Goal: Task Accomplishment & Management: Use online tool/utility

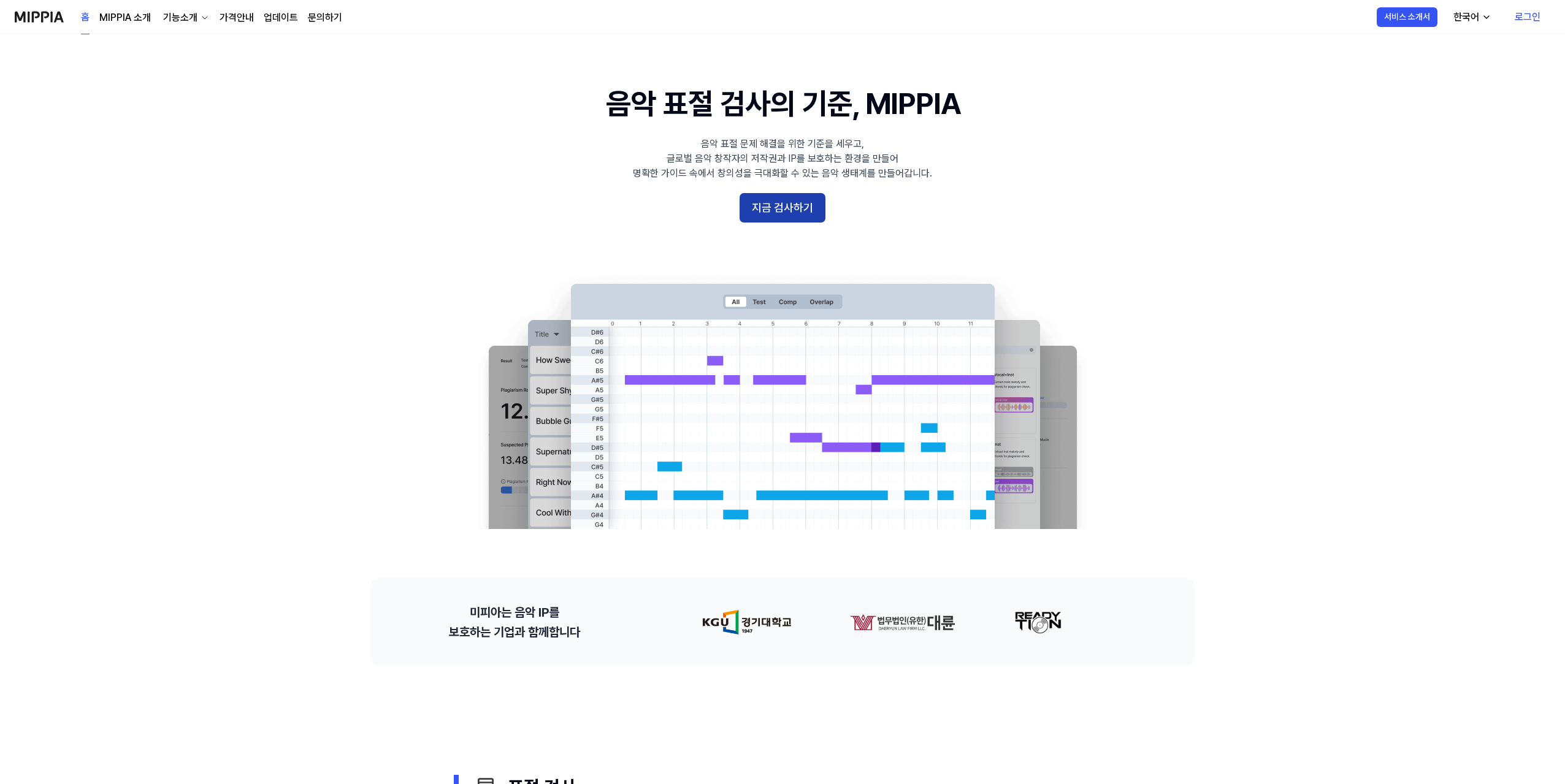
click at [801, 213] on button "지금 검사하기" at bounding box center [782, 208] width 86 height 29
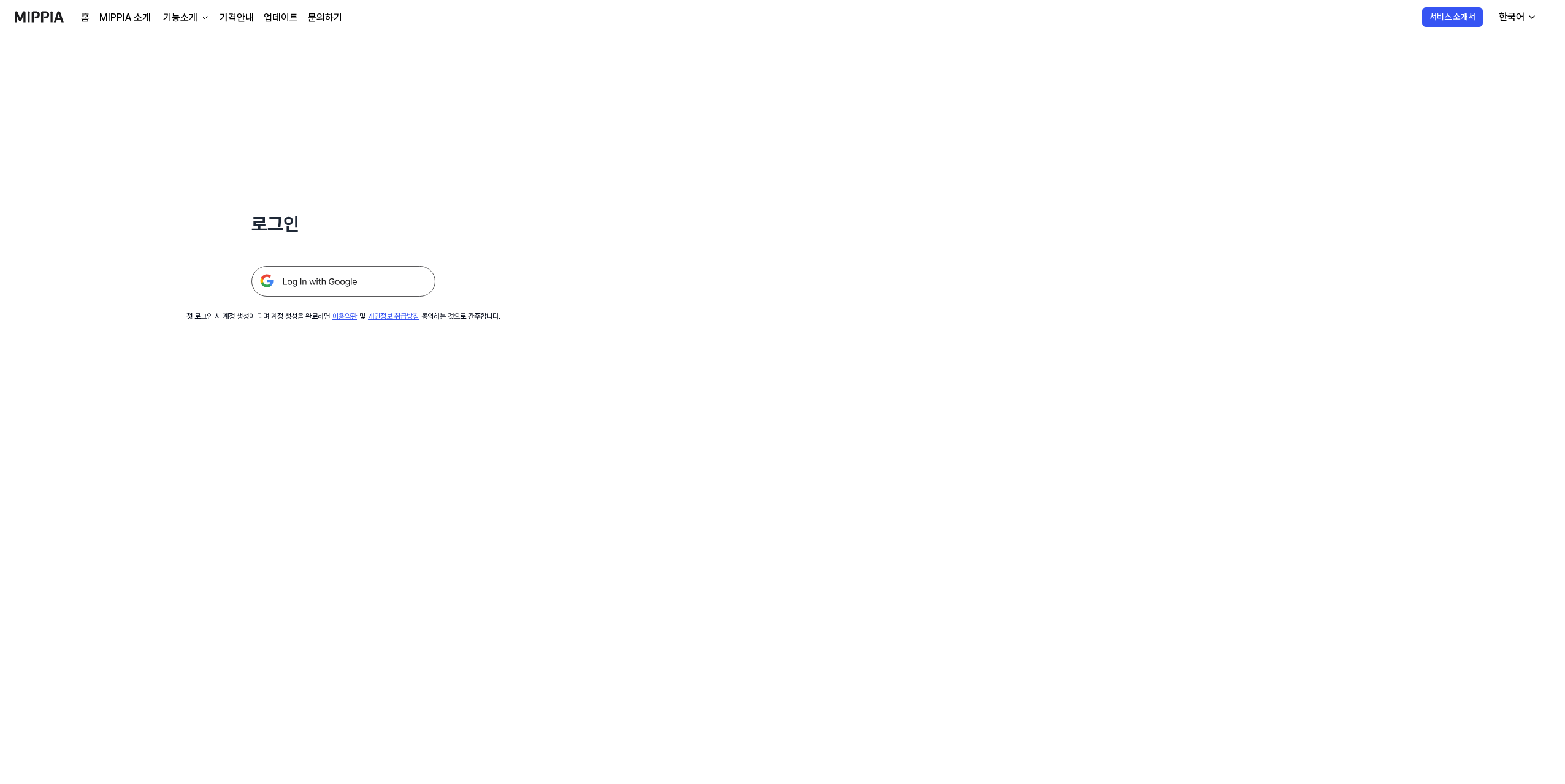
click at [373, 273] on img at bounding box center [343, 281] width 184 height 31
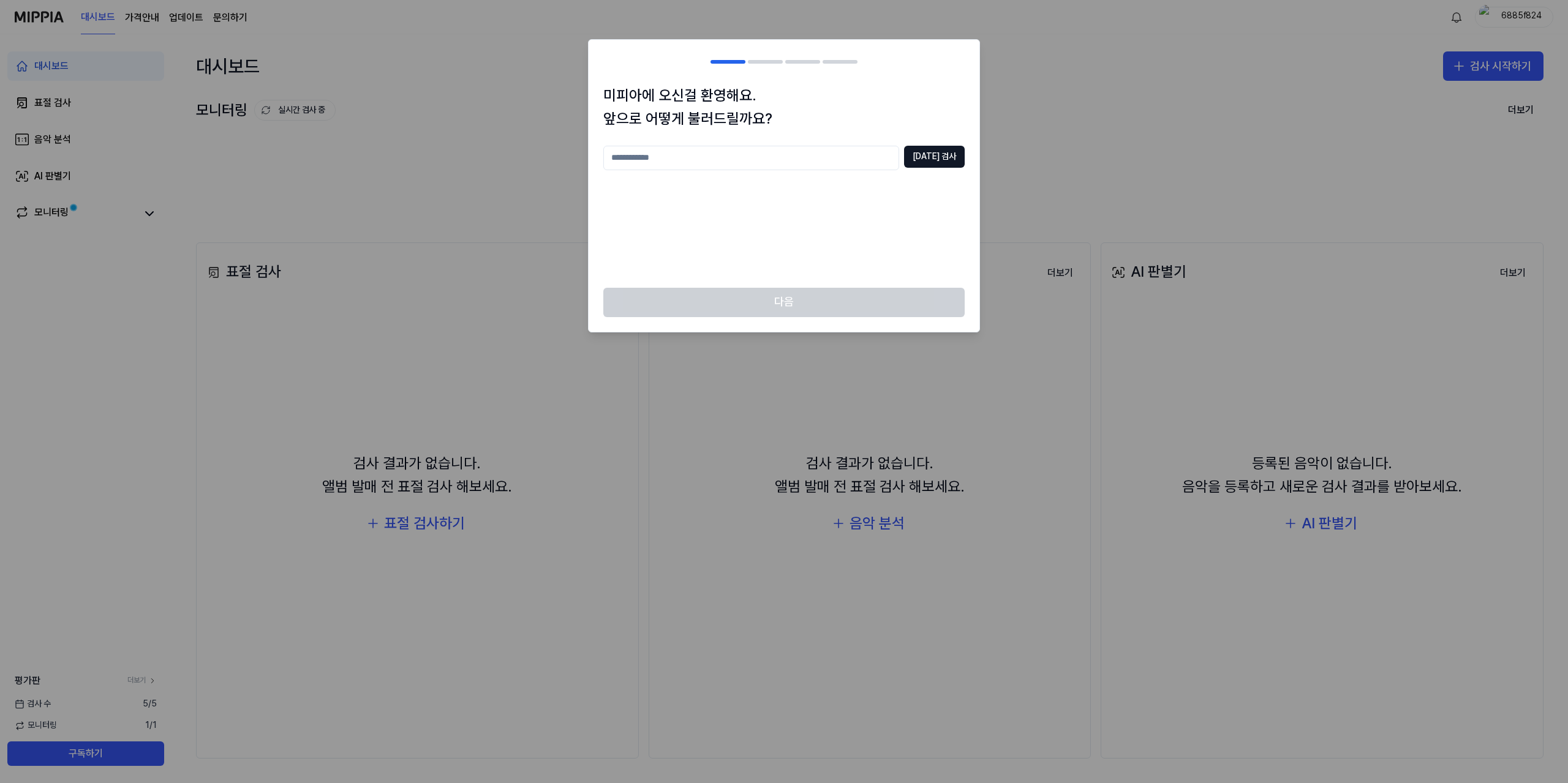
click at [792, 152] on input "text" at bounding box center [751, 158] width 296 height 24
type input "*"
type input "*******"
click at [927, 155] on button "[DATE] 검사" at bounding box center [934, 157] width 61 height 22
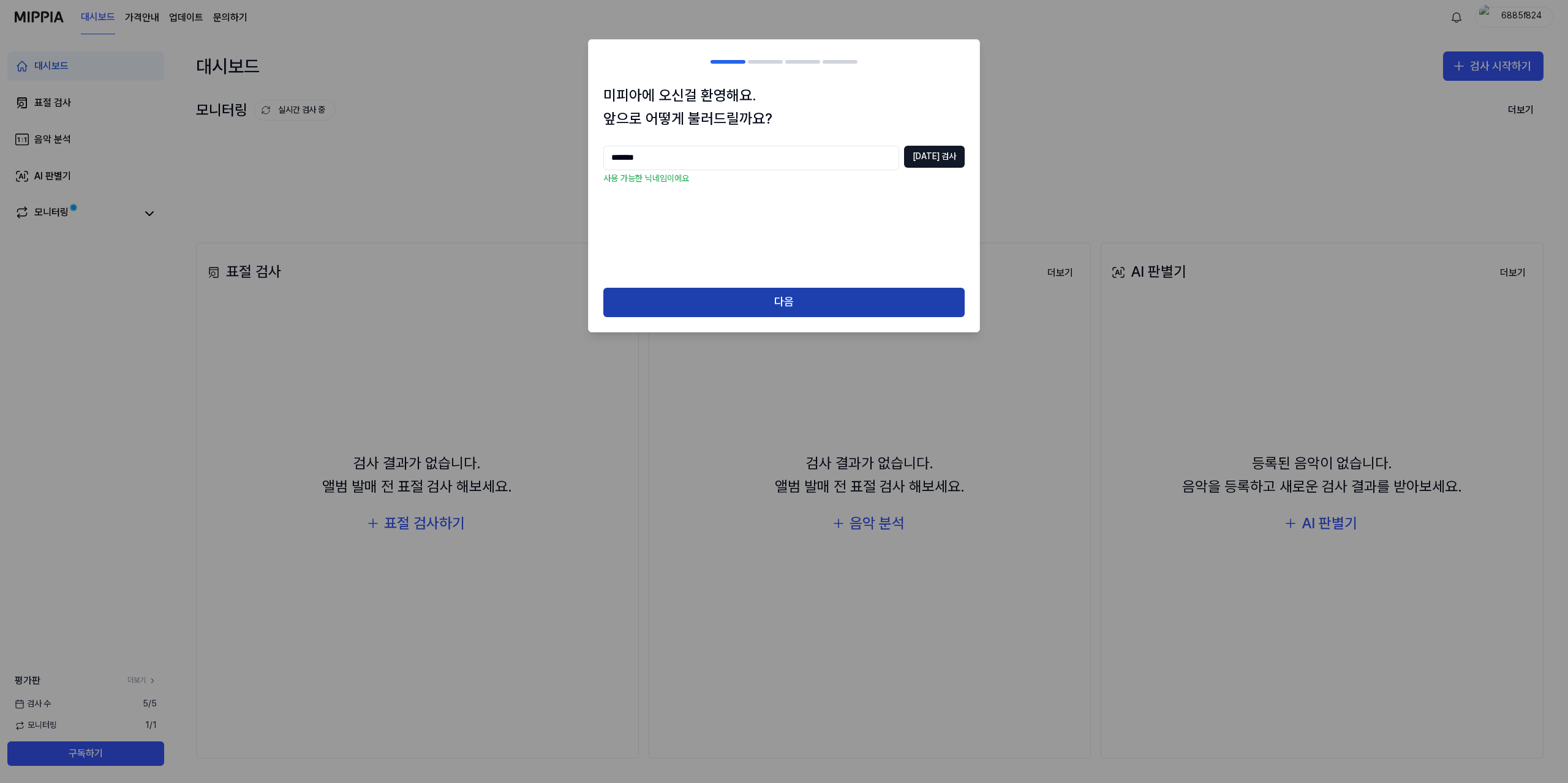
click at [791, 299] on button "다음" at bounding box center [784, 303] width 362 height 29
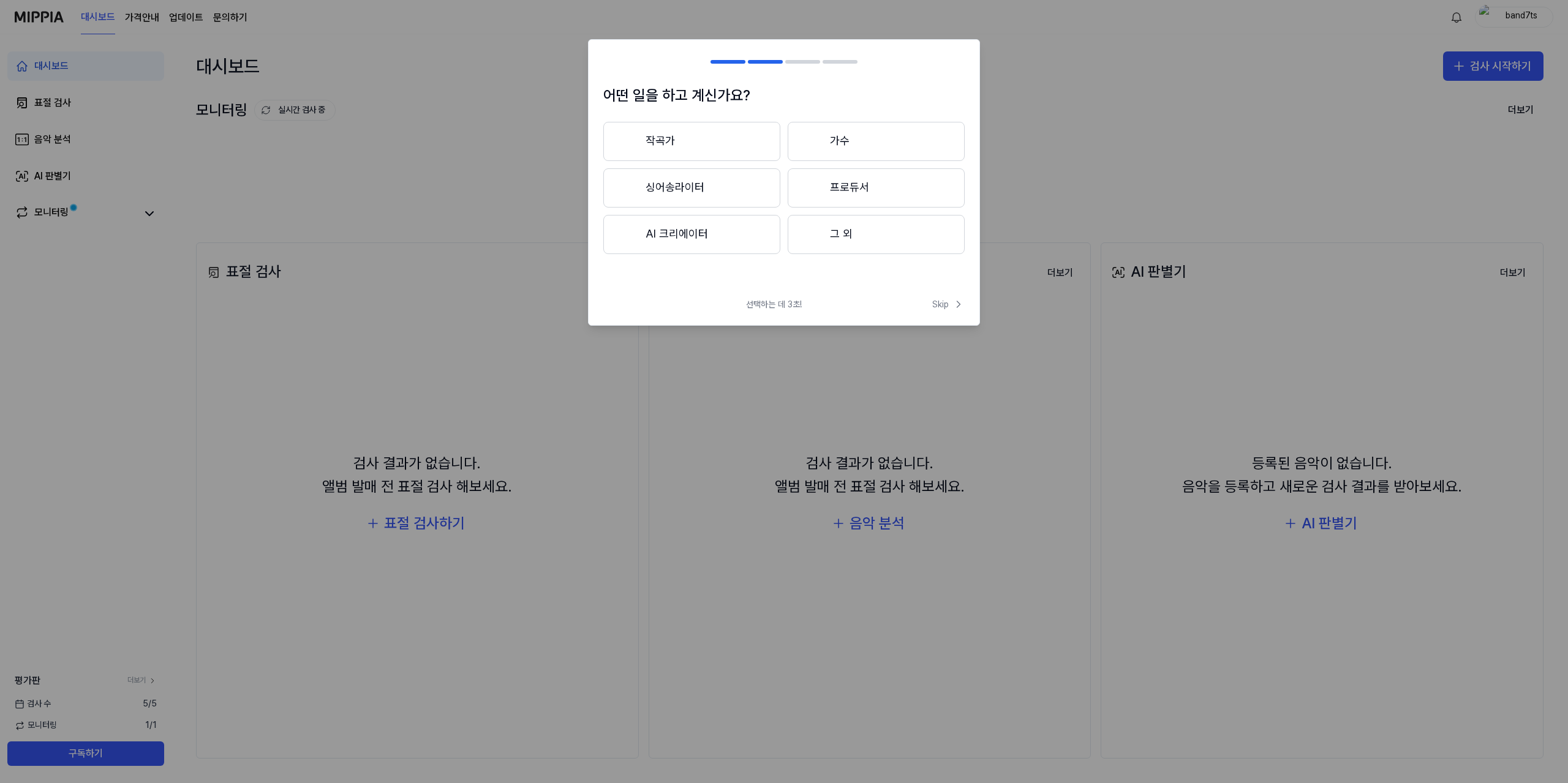
click at [668, 141] on button "작곡가" at bounding box center [692, 141] width 177 height 39
click at [675, 186] on button "3년 이하" at bounding box center [692, 188] width 177 height 40
click at [684, 187] on button "재즈" at bounding box center [691, 190] width 176 height 39
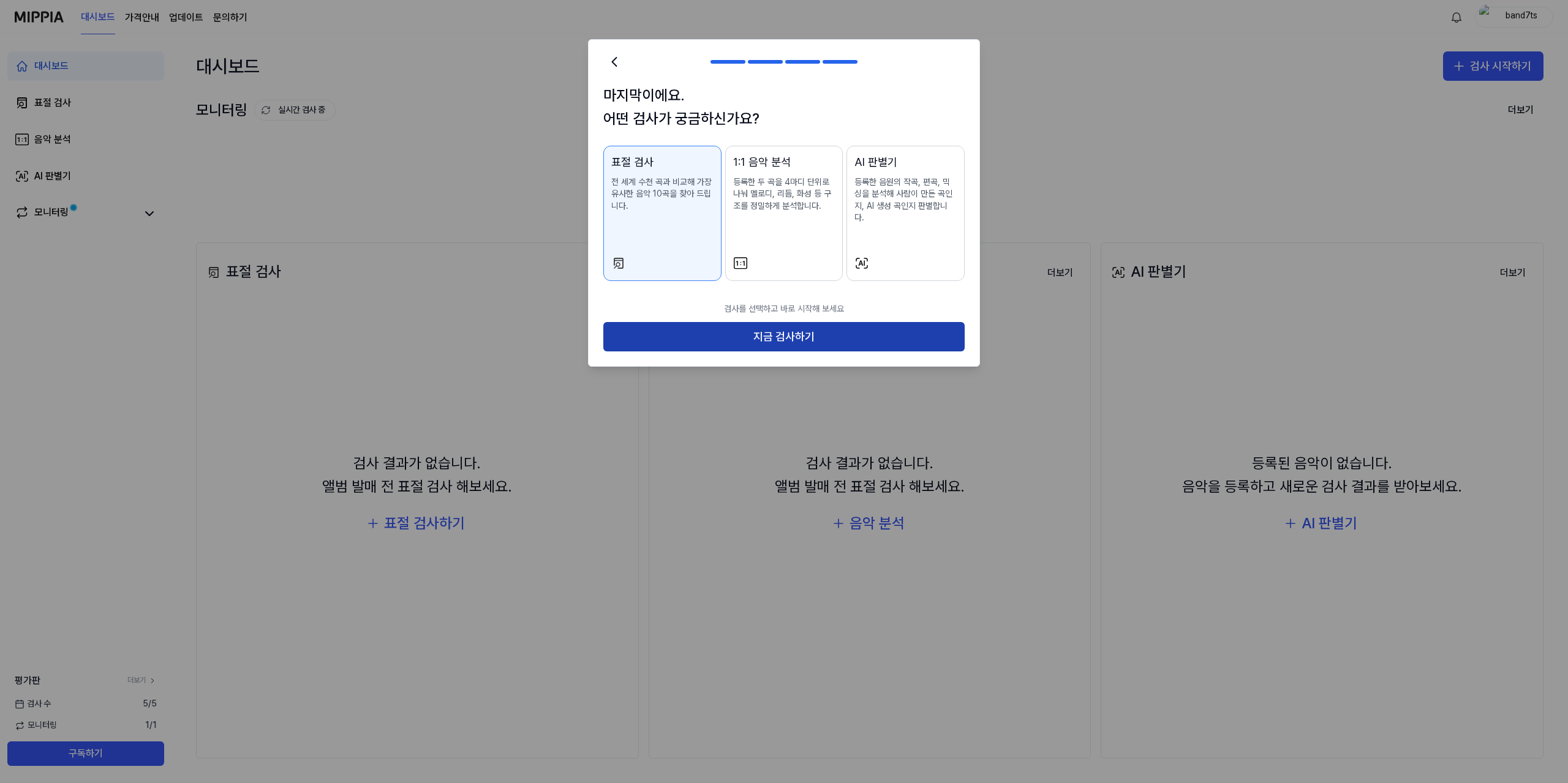
click at [749, 322] on button "지금 검사하기" at bounding box center [784, 336] width 362 height 29
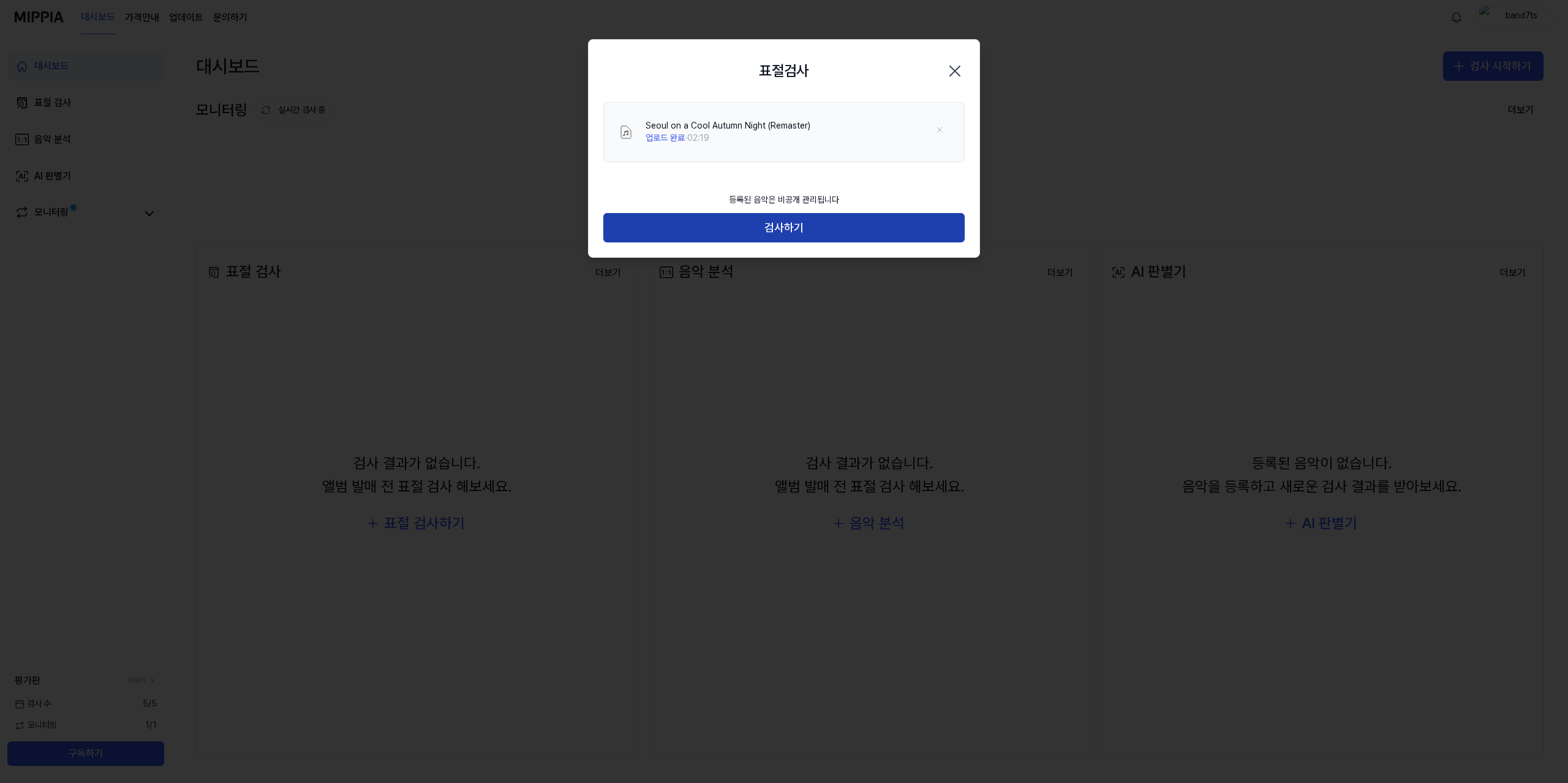
click at [753, 225] on button "검사하기" at bounding box center [784, 228] width 362 height 29
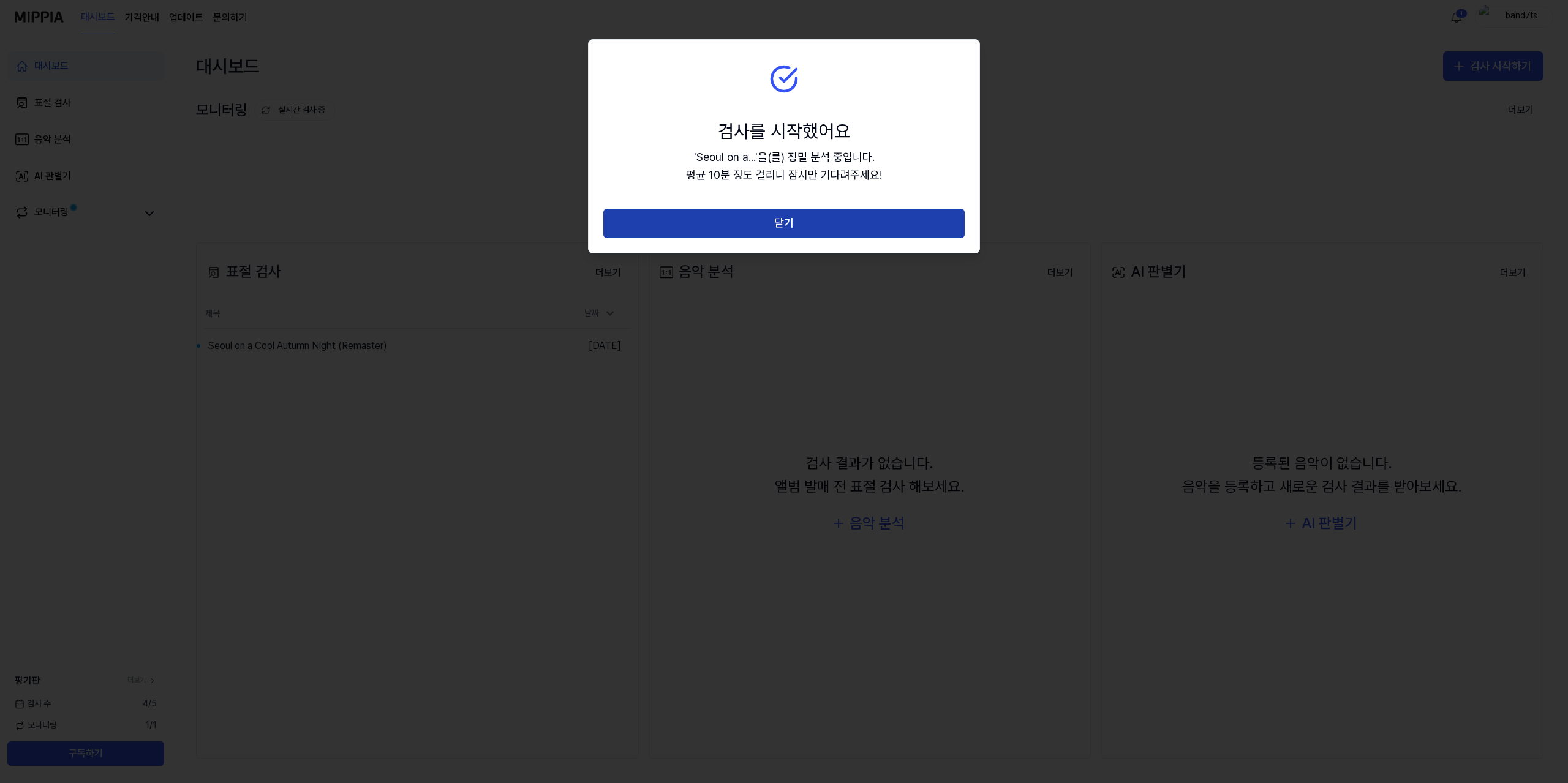
click at [821, 225] on button "닫기" at bounding box center [784, 223] width 362 height 29
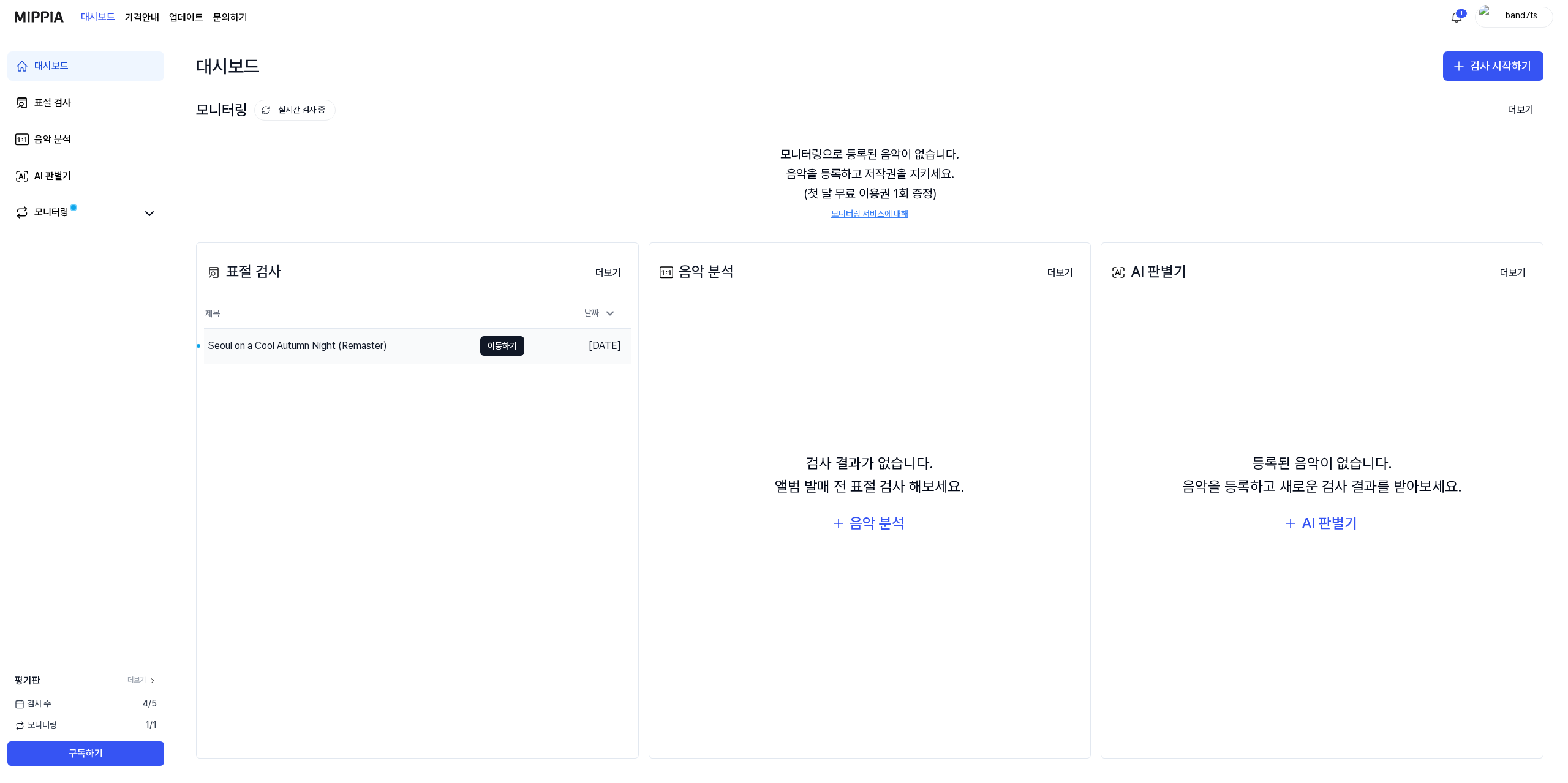
click at [371, 349] on div "Seoul on a Cool Autumn Night (Remaster)" at bounding box center [297, 345] width 179 height 15
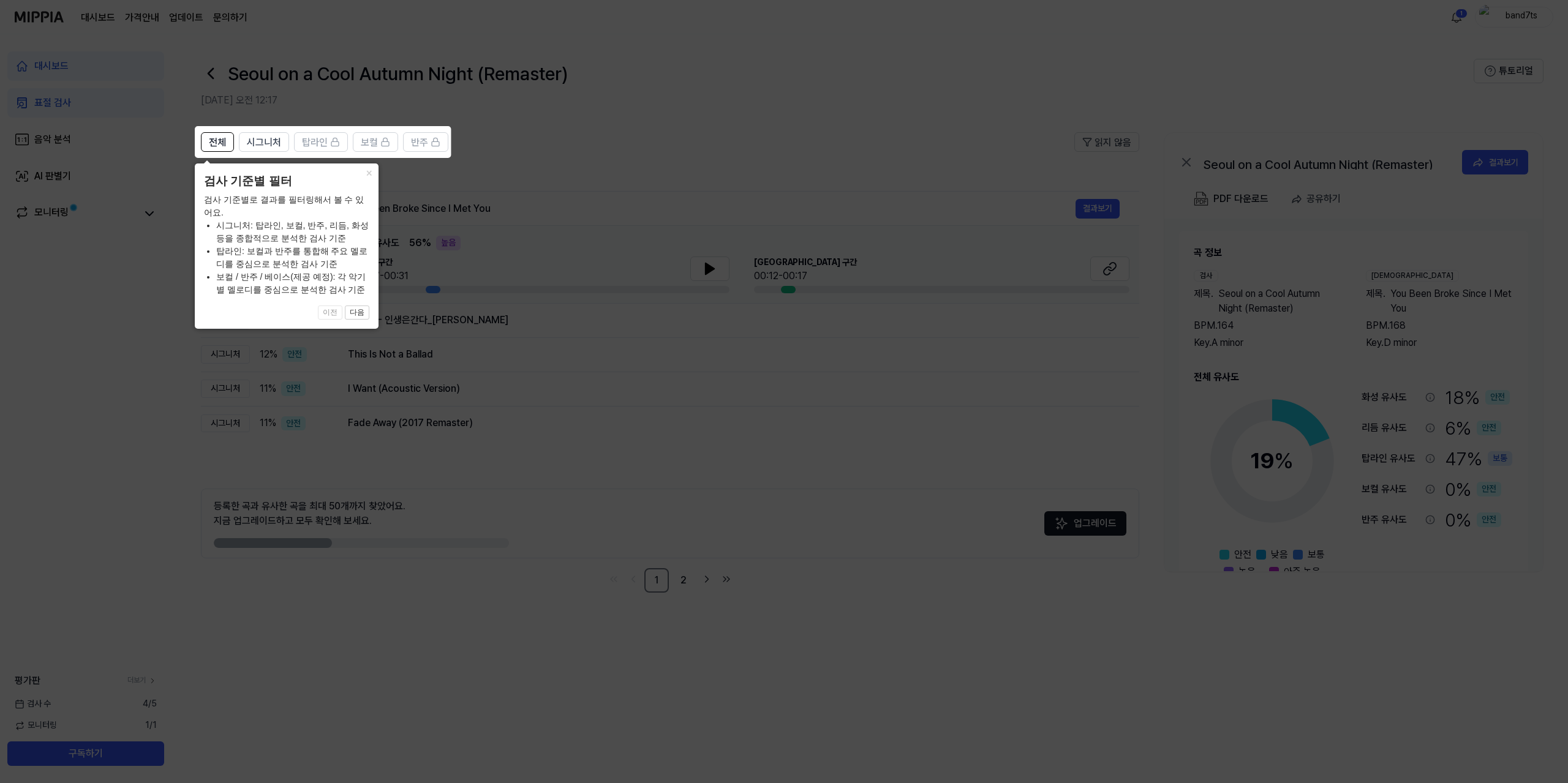
click at [555, 152] on icon at bounding box center [784, 391] width 1568 height 783
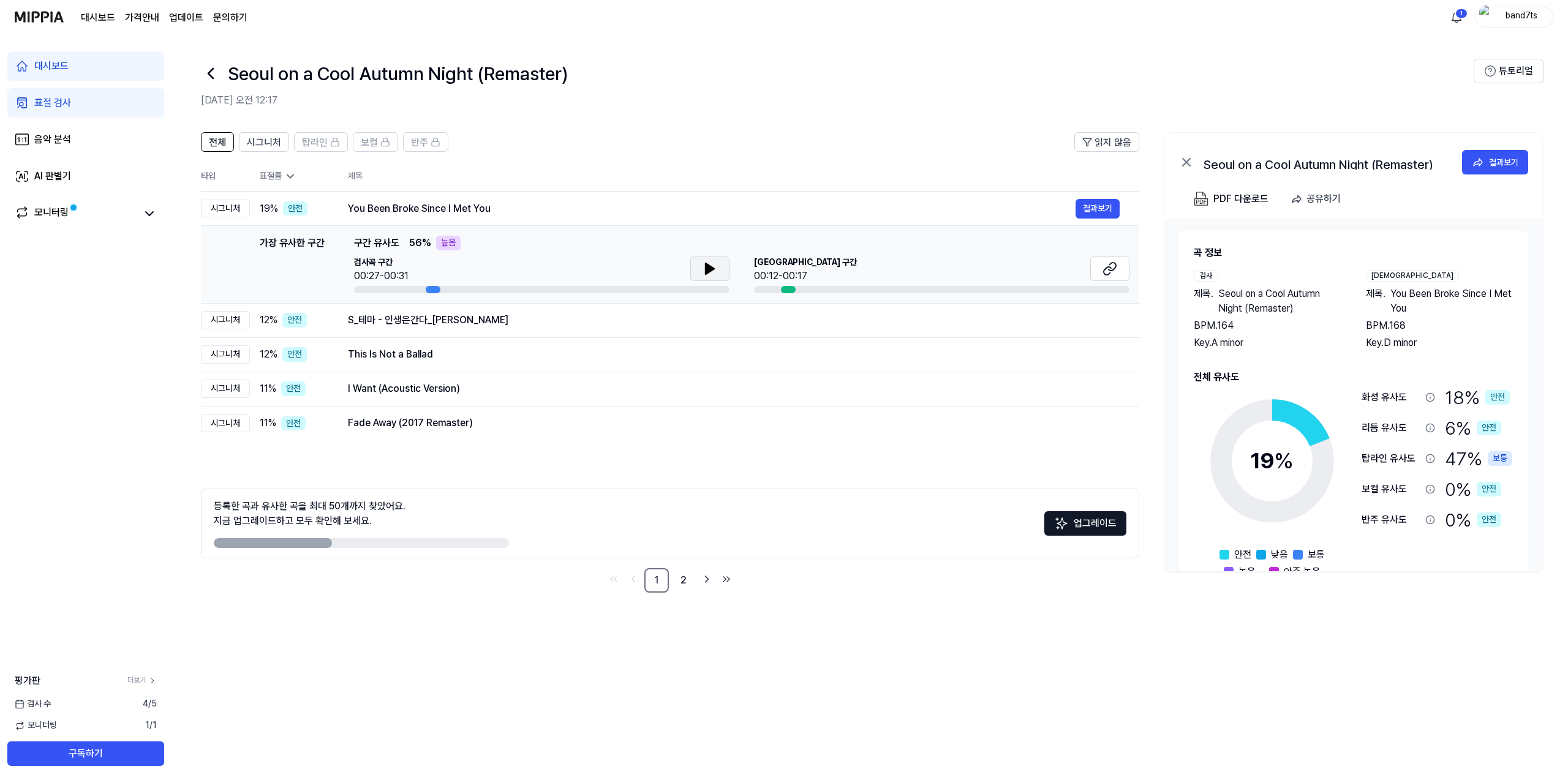
click at [716, 272] on icon at bounding box center [710, 269] width 15 height 15
click at [1114, 274] on icon at bounding box center [1110, 269] width 15 height 15
